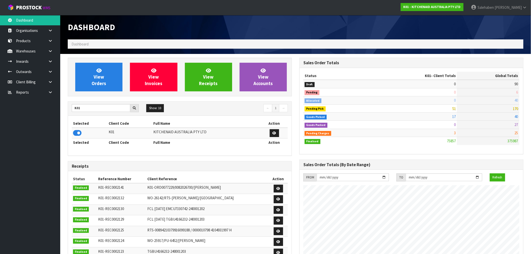
scroll to position [380, 232]
drag, startPoint x: 84, startPoint y: 107, endPoint x: 62, endPoint y: 114, distance: 23.6
click at [62, 114] on section "View Orders View Invoices View Receipts View Accounts K01 Show: 10 5 10 25 50 ←…" at bounding box center [295, 248] width 471 height 388
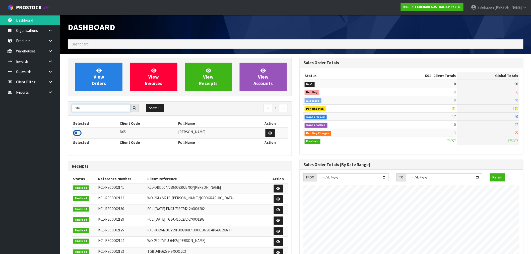
type input "D05"
click at [78, 133] on icon at bounding box center [77, 133] width 9 height 8
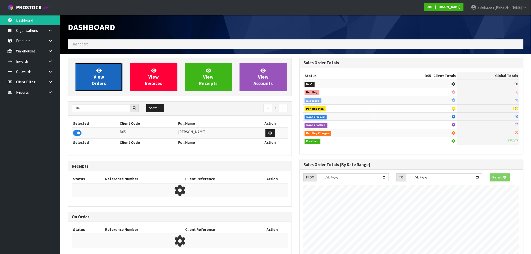
click at [101, 79] on span "View Orders" at bounding box center [99, 77] width 15 height 19
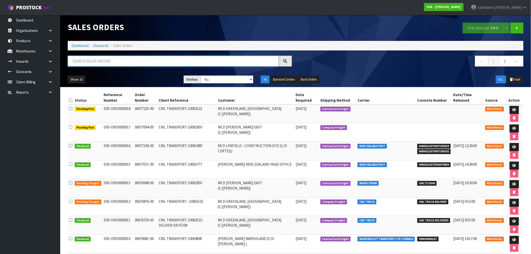
click at [89, 63] on input "text" at bounding box center [173, 61] width 211 height 11
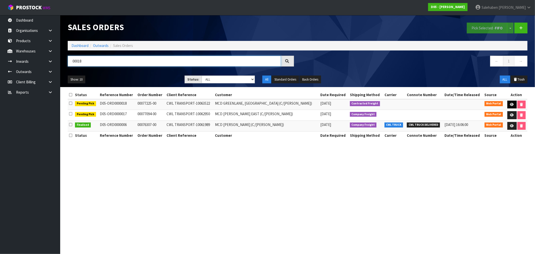
type input "00018"
click at [511, 103] on link at bounding box center [512, 105] width 9 height 8
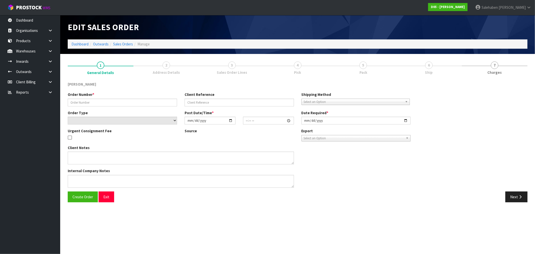
type input "00077225-00"
type input "CWL TRANSPORT-10063522"
select select "number:0"
type input "2025-08-08"
type input "13:01:00.000"
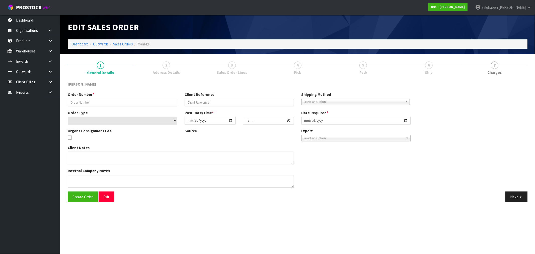
type input "2025-08-11"
type textarea "FORKLIFT ON SITE - PLEASE DELIVER ASAP"
type textarea "IF WE COULD HAVE THIS DELIVERED ON MONDAY 11/08/2025"
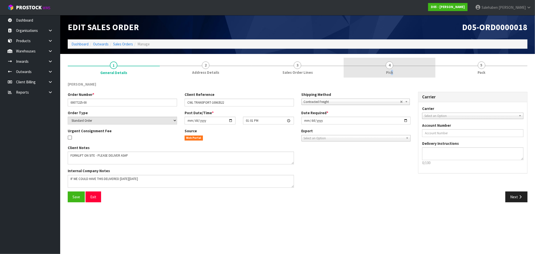
click at [392, 71] on span "Pick" at bounding box center [389, 72] width 7 height 5
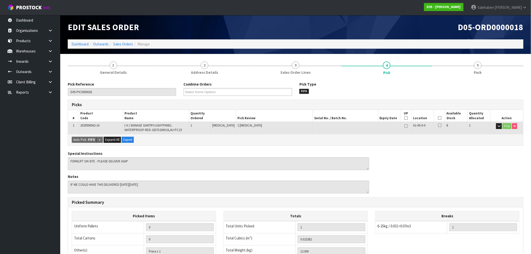
click at [438, 118] on icon at bounding box center [440, 118] width 4 height 0
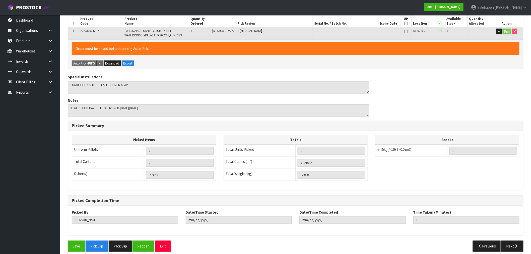
scroll to position [100, 0]
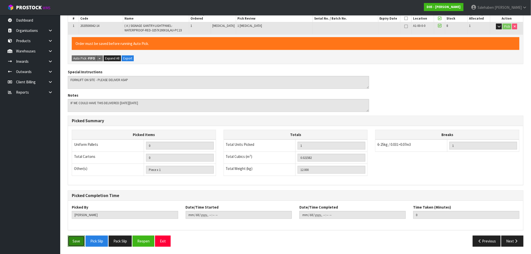
click at [78, 241] on button "Save" at bounding box center [76, 241] width 17 height 11
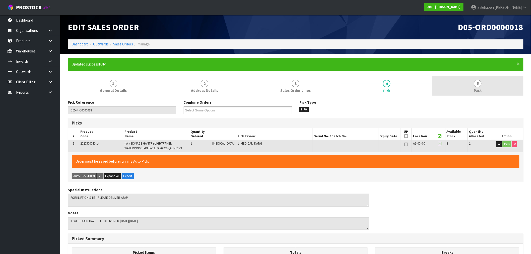
type input "Salehaben Patel"
type input "2025-08-11T10:35:38"
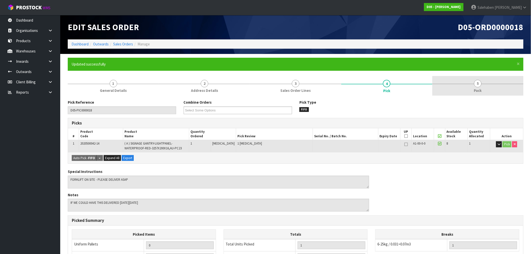
click at [479, 89] on span "Pack" at bounding box center [478, 90] width 8 height 5
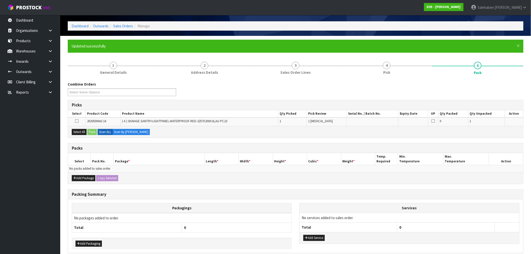
scroll to position [40, 0]
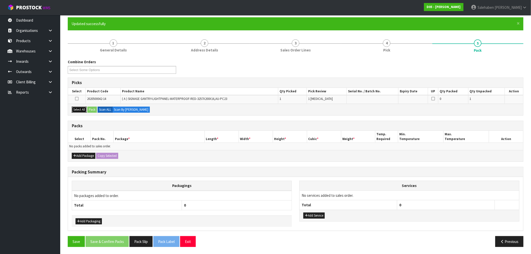
click at [79, 108] on button "Select All" at bounding box center [79, 110] width 15 height 6
click at [93, 109] on button "Pack" at bounding box center [92, 110] width 10 height 6
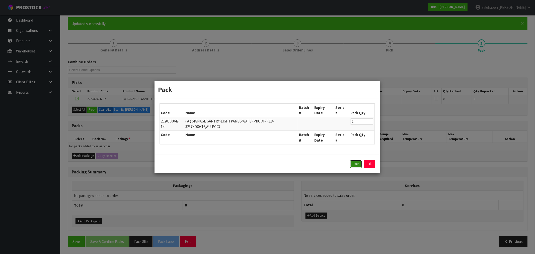
click at [359, 164] on button "Pack" at bounding box center [356, 164] width 12 height 8
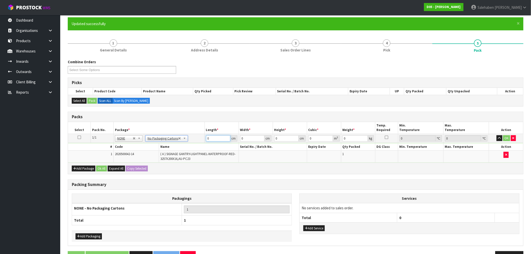
drag, startPoint x: 212, startPoint y: 139, endPoint x: 194, endPoint y: 144, distance: 18.1
click at [199, 142] on tr "1/1 NONE 007-001 007-002 007-004 007-009 007-013 007-014 007-015 007-017 007-01…" at bounding box center [295, 138] width 455 height 9
type input "327"
drag, startPoint x: 249, startPoint y: 137, endPoint x: 232, endPoint y: 137, distance: 17.1
click at [232, 137] on tr "1/1 NONE 007-001 007-002 007-004 007-009 007-013 007-014 007-015 007-017 007-01…" at bounding box center [295, 138] width 455 height 9
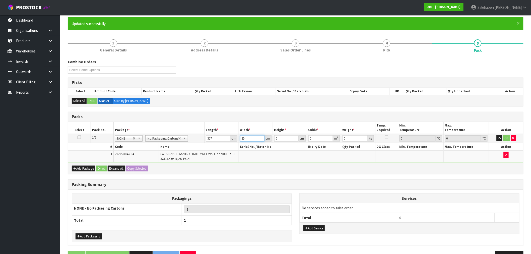
type input "25"
type input "5"
type input "0.040875"
type input "5"
type input "12"
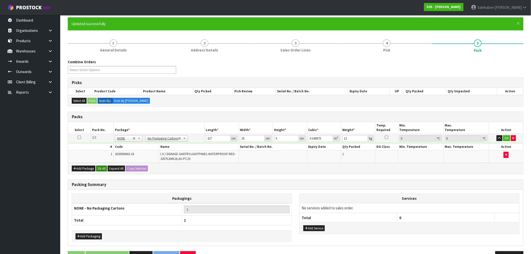
click at [101, 171] on div "Add Package Ok All Expand All Copy Selected" at bounding box center [295, 168] width 455 height 11
click at [102, 165] on div "Add Package Ok All Expand All Copy Selected" at bounding box center [295, 168] width 455 height 11
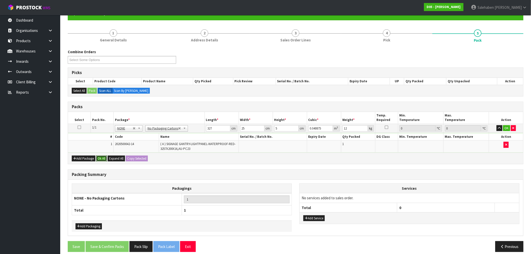
scroll to position [56, 0]
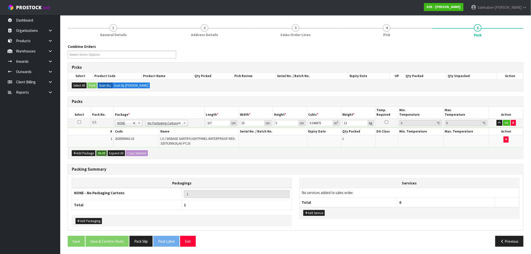
click at [103, 153] on button "Ok All" at bounding box center [101, 153] width 11 height 6
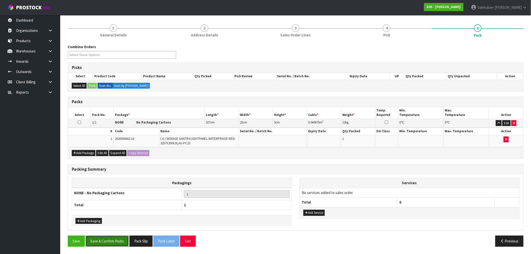
click at [114, 239] on button "Save & Confirm Packs" at bounding box center [107, 241] width 43 height 11
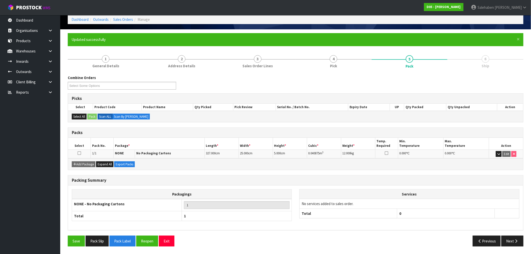
scroll to position [24, 0]
click at [510, 243] on button "Next" at bounding box center [512, 241] width 22 height 11
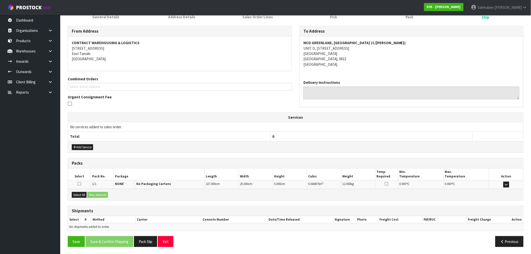
scroll to position [74, 0]
click at [78, 195] on button "Select All" at bounding box center [79, 194] width 15 height 6
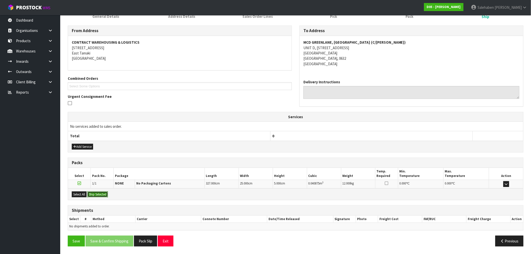
click at [99, 195] on button "Ship Selected" at bounding box center [97, 194] width 21 height 6
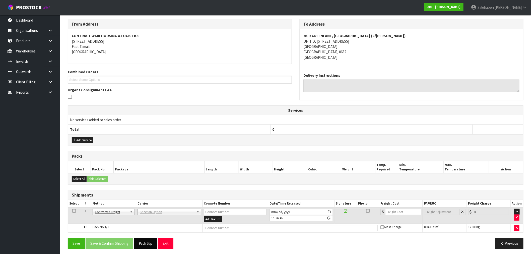
scroll to position [83, 0]
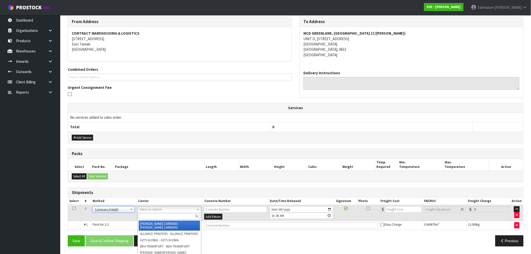
click at [144, 215] on input "text" at bounding box center [169, 216] width 61 height 6
type input "cwl"
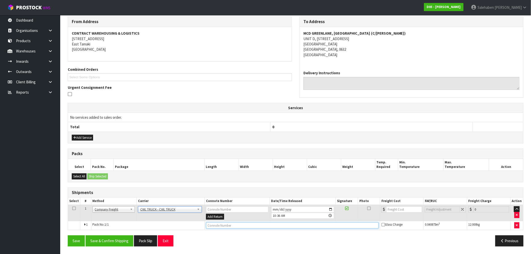
click at [220, 225] on input "text" at bounding box center [292, 225] width 173 height 6
type input "CWL TRUCK DELIVERY"
click at [115, 239] on button "Save & Confirm Shipping" at bounding box center [110, 240] width 48 height 11
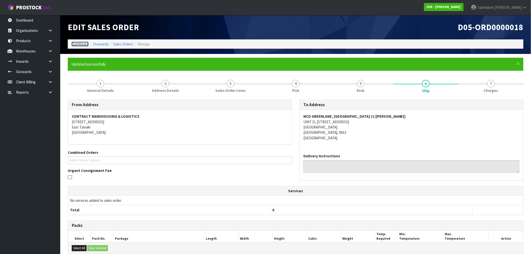
click at [78, 44] on link "Dashboard" at bounding box center [80, 44] width 17 height 5
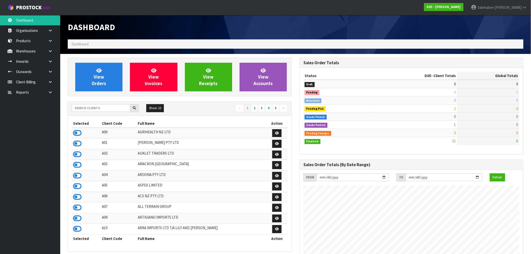
scroll to position [380, 232]
click at [114, 108] on input "text" at bounding box center [101, 108] width 58 height 8
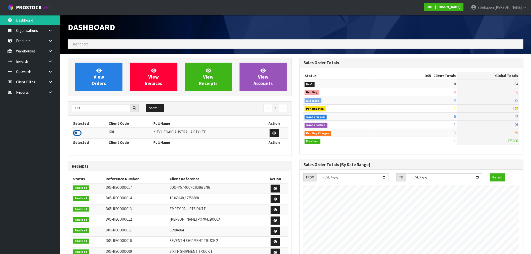
click at [78, 133] on icon at bounding box center [77, 133] width 9 height 8
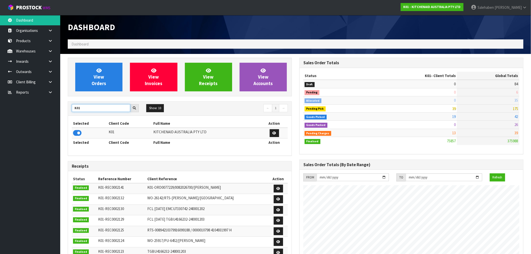
drag, startPoint x: 82, startPoint y: 109, endPoint x: 61, endPoint y: 108, distance: 20.6
click at [61, 108] on section "View Orders View Invoices View Receipts View Accounts K01 Show: 10 5 10 25 50 ←…" at bounding box center [295, 248] width 471 height 388
click at [74, 133] on icon at bounding box center [77, 133] width 9 height 8
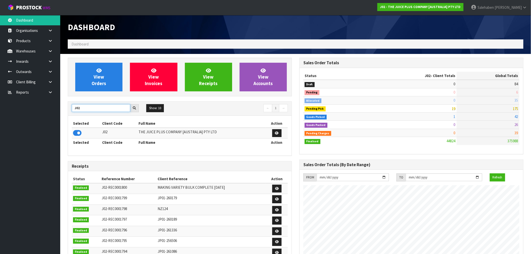
drag, startPoint x: 83, startPoint y: 107, endPoint x: 68, endPoint y: 116, distance: 17.7
click at [68, 116] on div "J02 Show: 10 5 10 25 50 ← 1 → Selected Client Code Full Name Action J02 THE JUI…" at bounding box center [180, 128] width 224 height 54
type input "N03"
click at [79, 133] on icon at bounding box center [77, 133] width 9 height 8
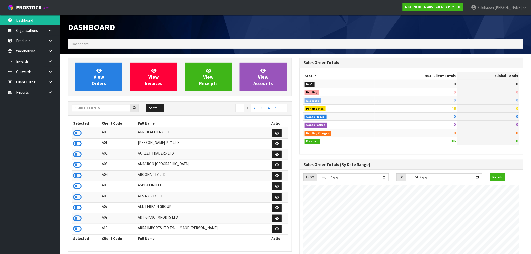
scroll to position [380, 232]
click at [114, 108] on input "text" at bounding box center [101, 108] width 58 height 8
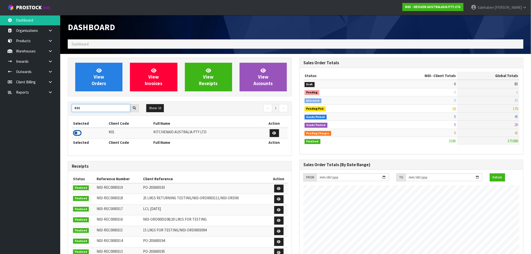
type input "K01"
click at [80, 132] on icon at bounding box center [77, 133] width 9 height 8
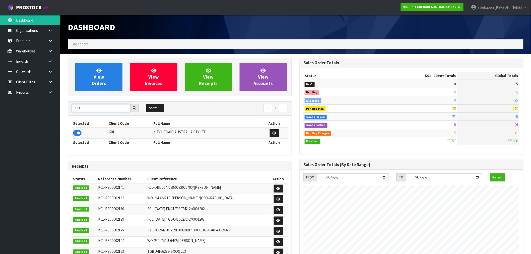
drag, startPoint x: 84, startPoint y: 106, endPoint x: 69, endPoint y: 108, distance: 14.7
click at [69, 108] on div "K01" at bounding box center [105, 108] width 75 height 8
type input "S08"
click at [76, 135] on icon at bounding box center [77, 133] width 9 height 8
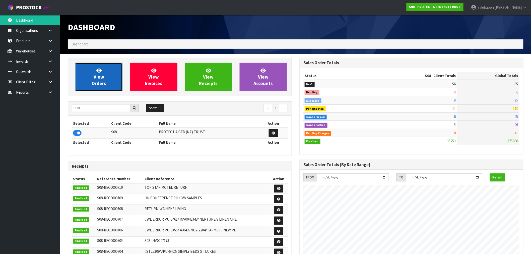
click at [114, 79] on link "View Orders" at bounding box center [98, 77] width 47 height 29
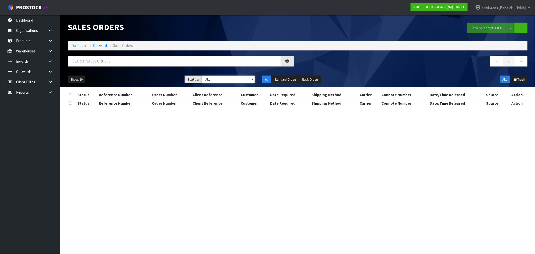
click at [218, 81] on select "Draft Pending Allocated Pending Pick Goods Picked Goods Packed Pending Charges …" at bounding box center [228, 80] width 53 height 8
select select "string:3"
click at [202, 76] on select "Draft Pending Allocated Pending Pick Goods Picked Goods Packed Pending Charges …" at bounding box center [228, 80] width 53 height 8
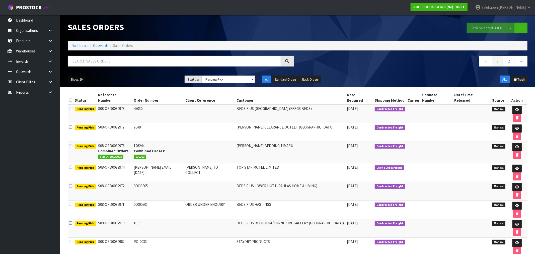
click at [76, 77] on button "Show: 10" at bounding box center [77, 80] width 18 height 8
click at [74, 109] on link "50" at bounding box center [88, 109] width 40 height 7
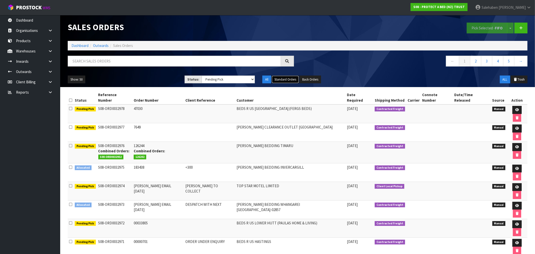
click at [285, 78] on button "Standard Orders" at bounding box center [285, 80] width 27 height 8
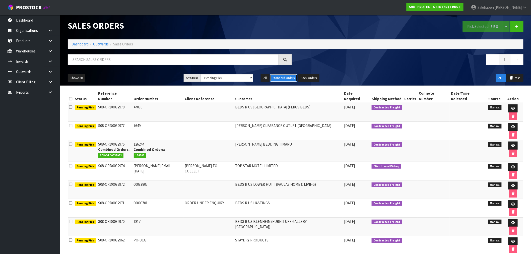
scroll to position [2, 0]
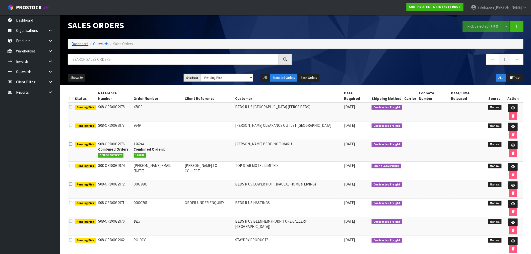
click at [77, 44] on link "Dashboard" at bounding box center [80, 43] width 17 height 5
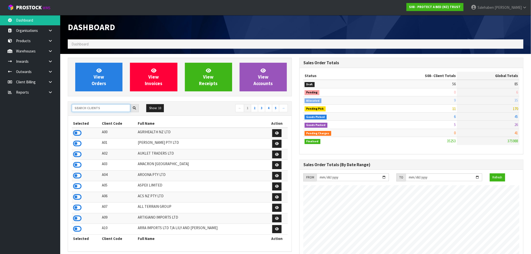
click at [96, 107] on input "text" at bounding box center [101, 108] width 58 height 8
type input "D"
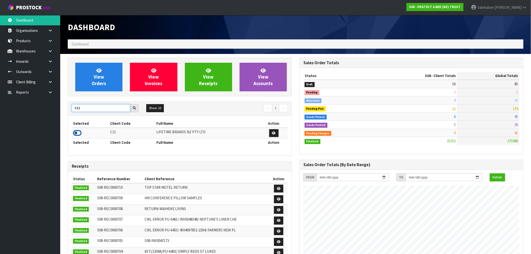
type input "C11"
click at [79, 133] on icon at bounding box center [77, 133] width 9 height 8
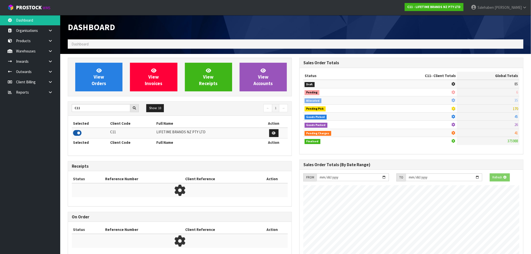
scroll to position [380, 232]
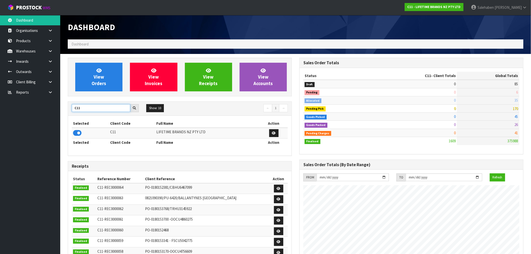
drag, startPoint x: 80, startPoint y: 107, endPoint x: 57, endPoint y: 107, distance: 22.8
click at [59, 107] on body "Toggle navigation ProStock WMS C11 - LIFETIME BRANDS NZ PTY LTD [PERSON_NAME] L…" at bounding box center [265, 127] width 531 height 254
